Goal: Communication & Community: Answer question/provide support

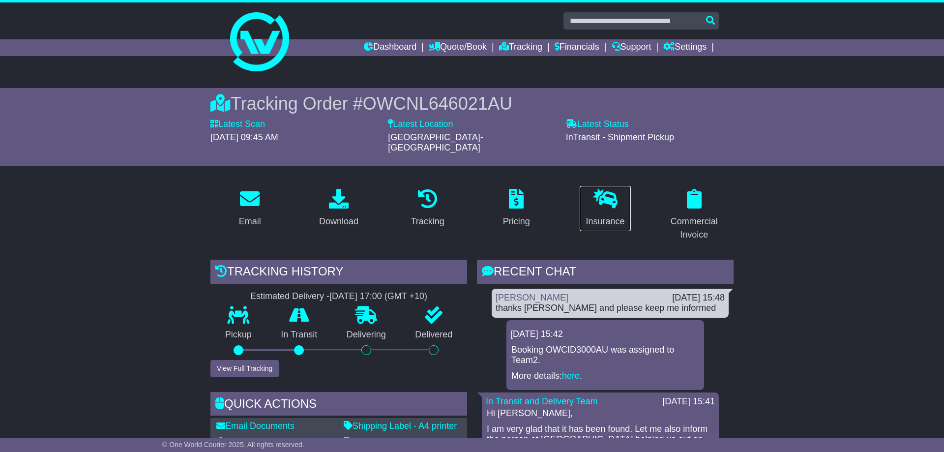
click at [586, 189] on p at bounding box center [605, 199] width 39 height 21
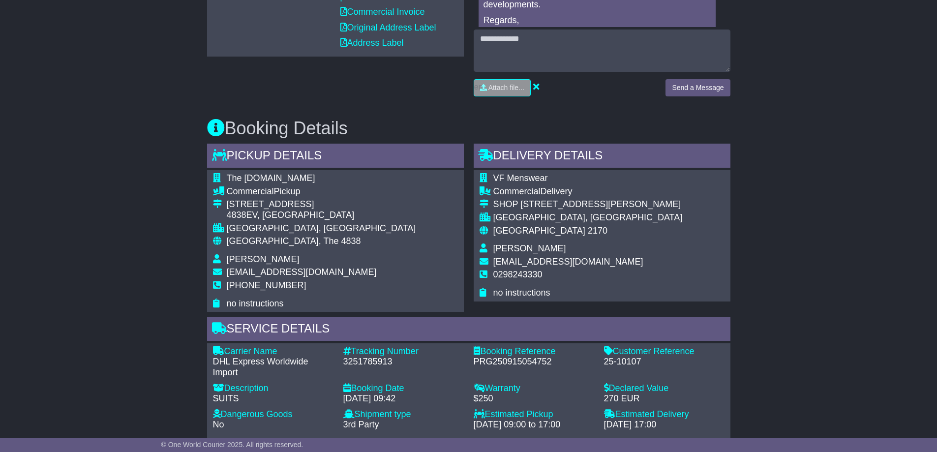
scroll to position [914, 0]
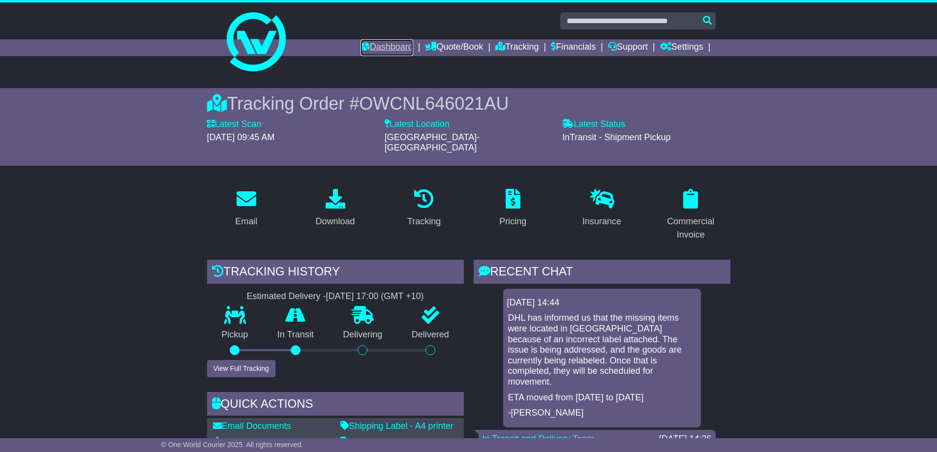
click at [371, 48] on link "Dashboard" at bounding box center [387, 47] width 53 height 17
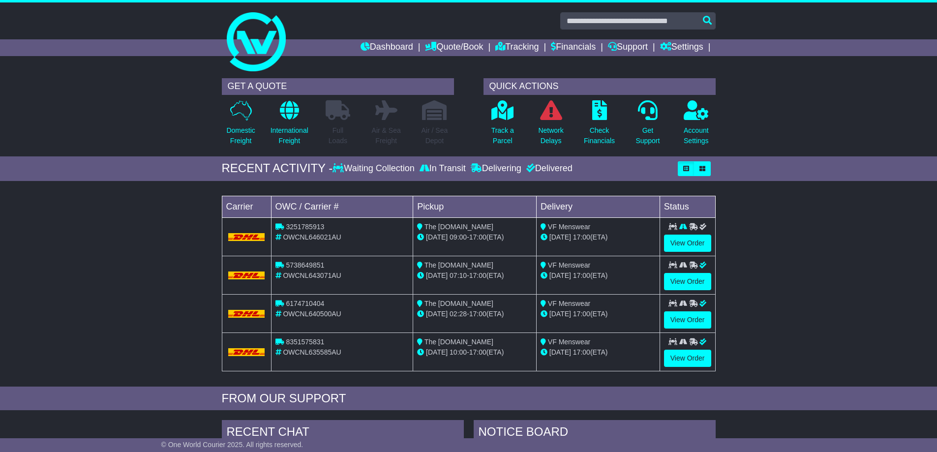
click at [240, 237] on img at bounding box center [246, 237] width 37 height 8
click at [306, 246] on td "3251785913 OWCNL646021AU" at bounding box center [342, 236] width 142 height 38
click at [317, 240] on span "OWCNL646021AU" at bounding box center [312, 237] width 58 height 8
click at [250, 241] on img at bounding box center [246, 237] width 37 height 8
click at [294, 239] on span "OWCNL646021AU" at bounding box center [312, 237] width 58 height 8
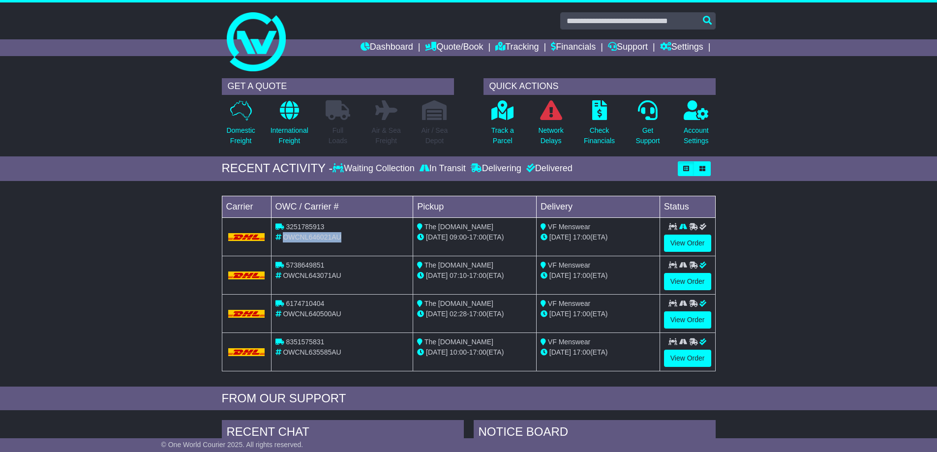
click at [294, 239] on span "OWCNL646021AU" at bounding box center [312, 237] width 58 height 8
click at [670, 244] on link "View Order" at bounding box center [687, 243] width 47 height 17
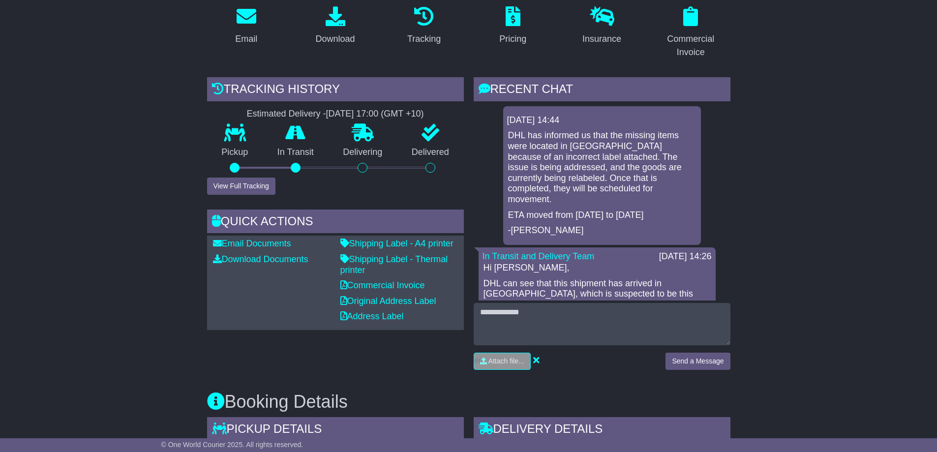
scroll to position [184, 0]
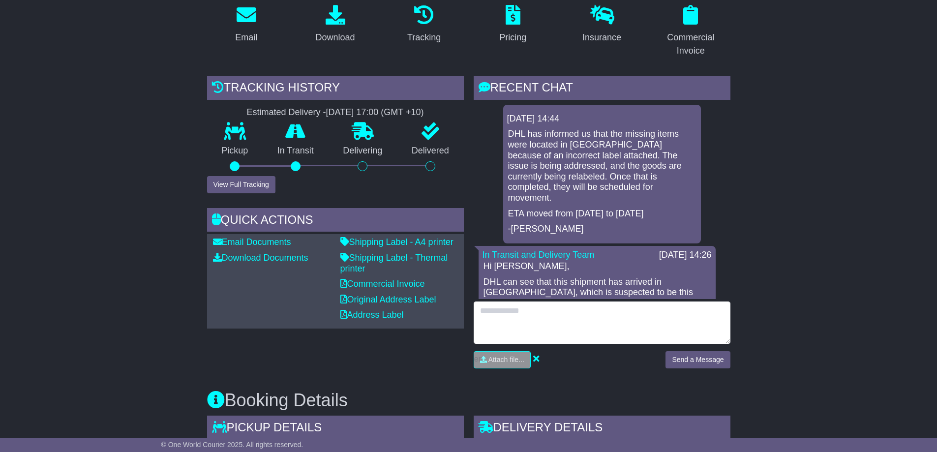
click at [502, 312] on textarea at bounding box center [602, 323] width 257 height 42
click at [545, 315] on textarea "**********" at bounding box center [602, 323] width 257 height 42
click at [549, 302] on textarea "**********" at bounding box center [602, 323] width 257 height 42
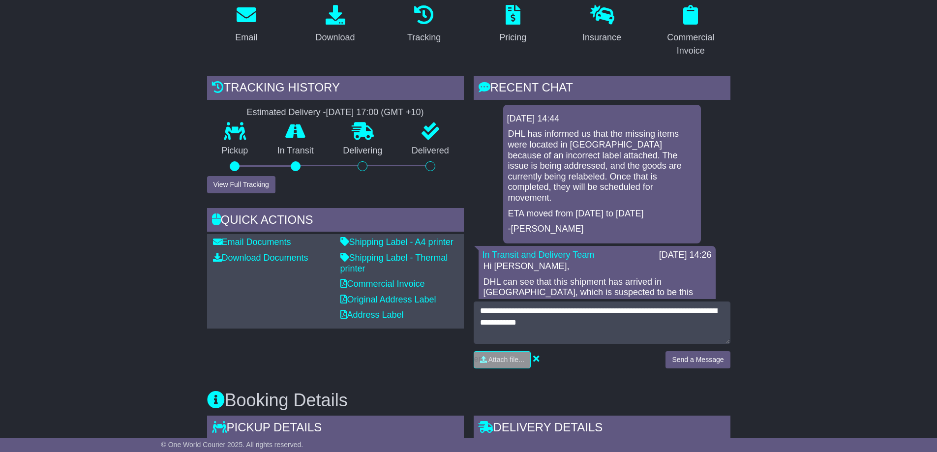
drag, startPoint x: 561, startPoint y: 315, endPoint x: 606, endPoint y: 123, distance: 197.1
click at [606, 129] on p "DHL has informed us that the missing items were located in [GEOGRAPHIC_DATA] be…" at bounding box center [602, 166] width 188 height 74
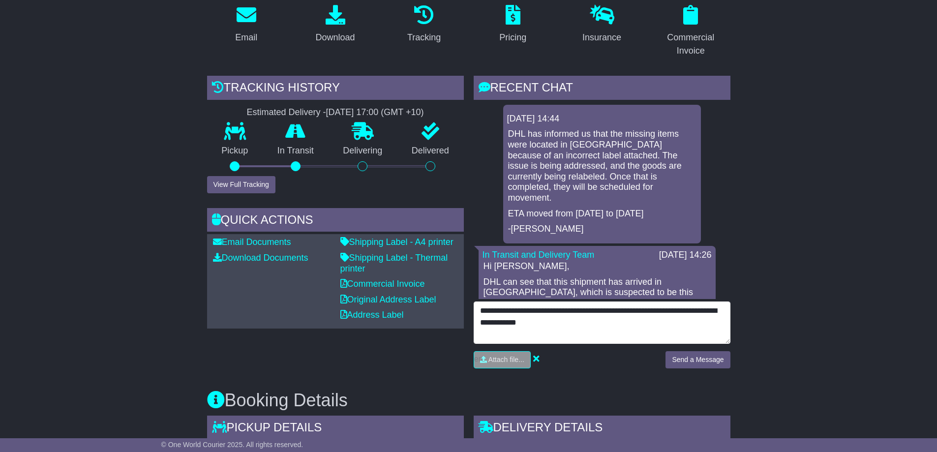
click at [549, 313] on textarea "**********" at bounding box center [602, 323] width 257 height 42
click at [618, 317] on textarea "**********" at bounding box center [602, 323] width 257 height 42
paste textarea "**********"
type textarea "**********"
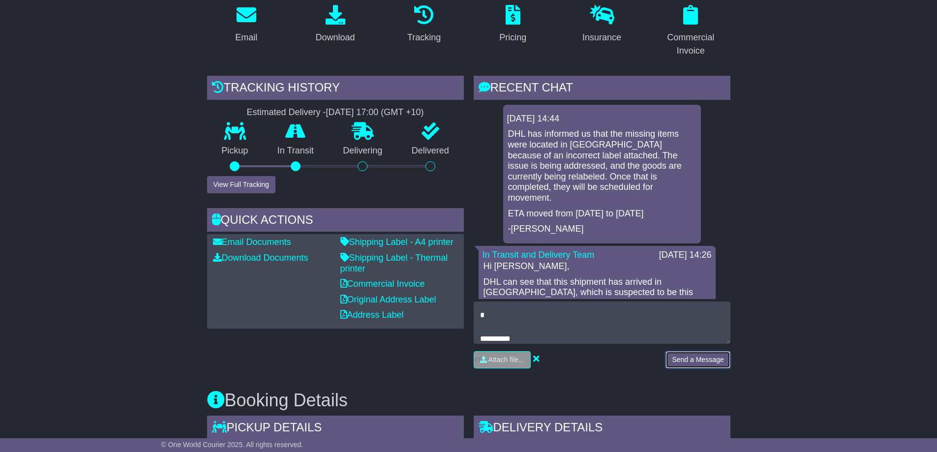
click at [696, 351] on button "Send a Message" at bounding box center [697, 359] width 64 height 17
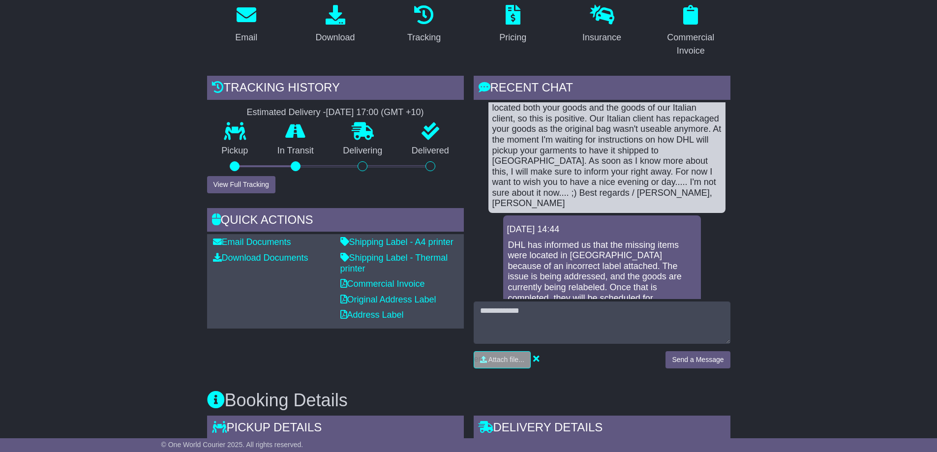
scroll to position [90, 0]
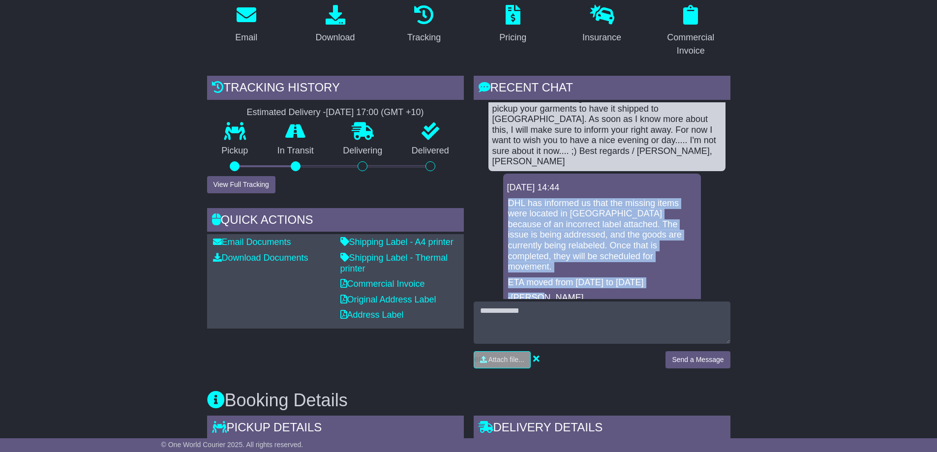
drag, startPoint x: 561, startPoint y: 260, endPoint x: 504, endPoint y: 181, distance: 97.5
click at [504, 181] on div "25 Sep 2025 14:44 DHL has informed us that the missing items were located in It…" at bounding box center [602, 243] width 198 height 139
copy div "DHL has informed us that the missing items were located in Italy because of an …"
click at [551, 198] on p "DHL has informed us that the missing items were located in [GEOGRAPHIC_DATA] be…" at bounding box center [602, 235] width 188 height 74
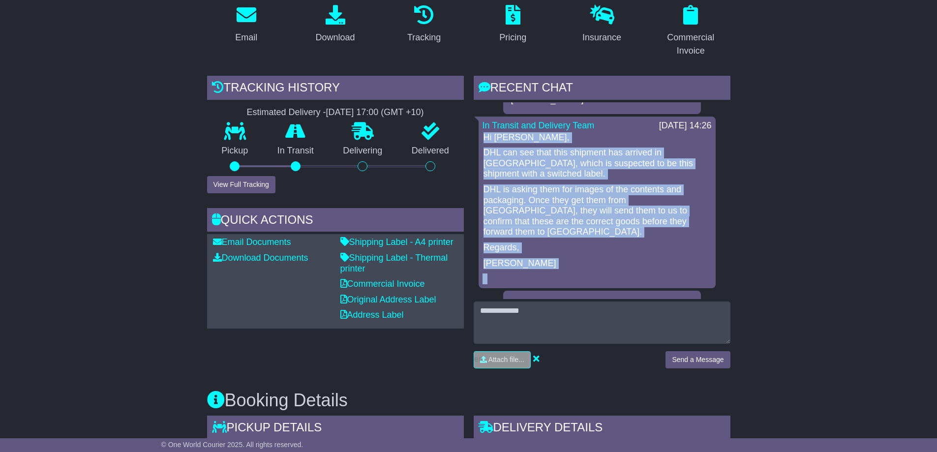
scroll to position [333, 0]
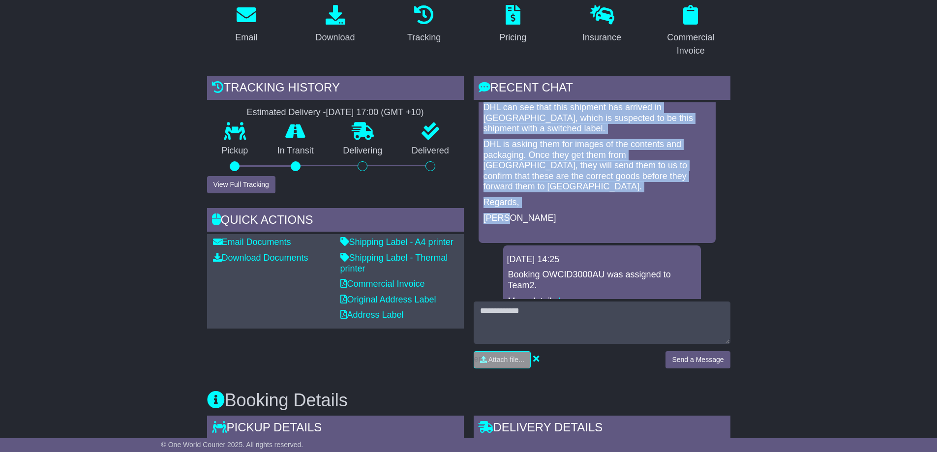
drag, startPoint x: 484, startPoint y: 197, endPoint x: 608, endPoint y: 173, distance: 125.8
click at [608, 173] on div "Hi Tom, DHL can see that this shipment has arrived in Italy, which is suspected…" at bounding box center [597, 163] width 229 height 152
copy div "Hi Tom, DHL can see that this shipment has arrived in Italy, which is suspected…"
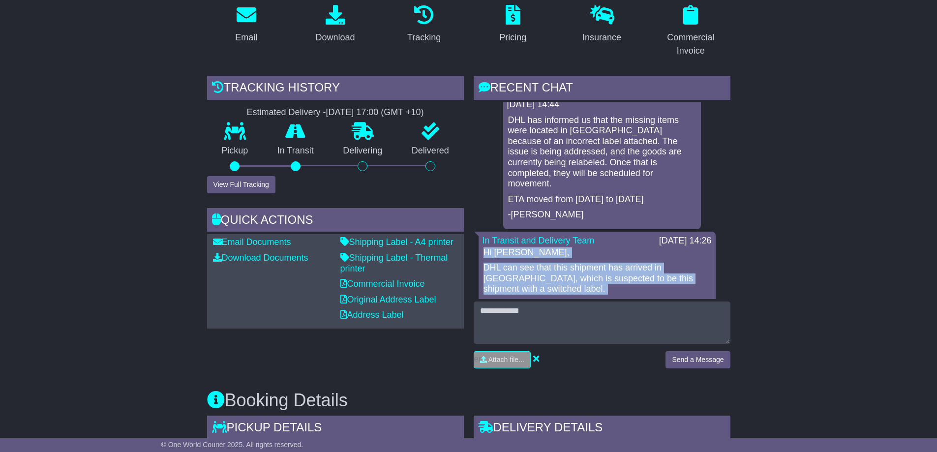
scroll to position [111, 0]
